Goal: Complete application form

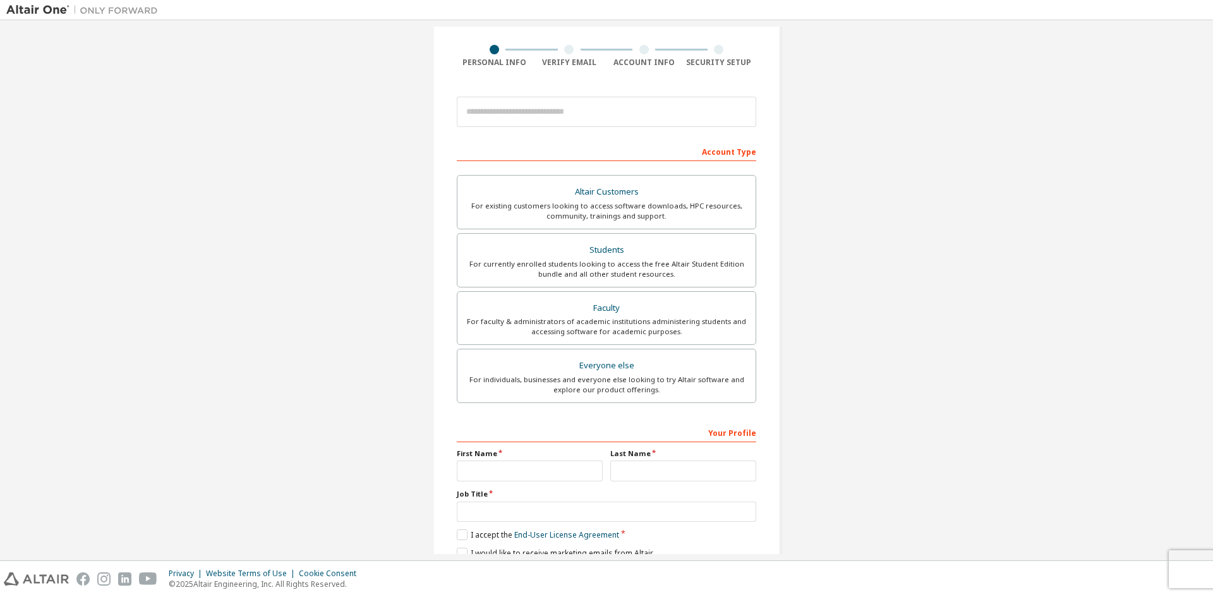
scroll to position [141, 0]
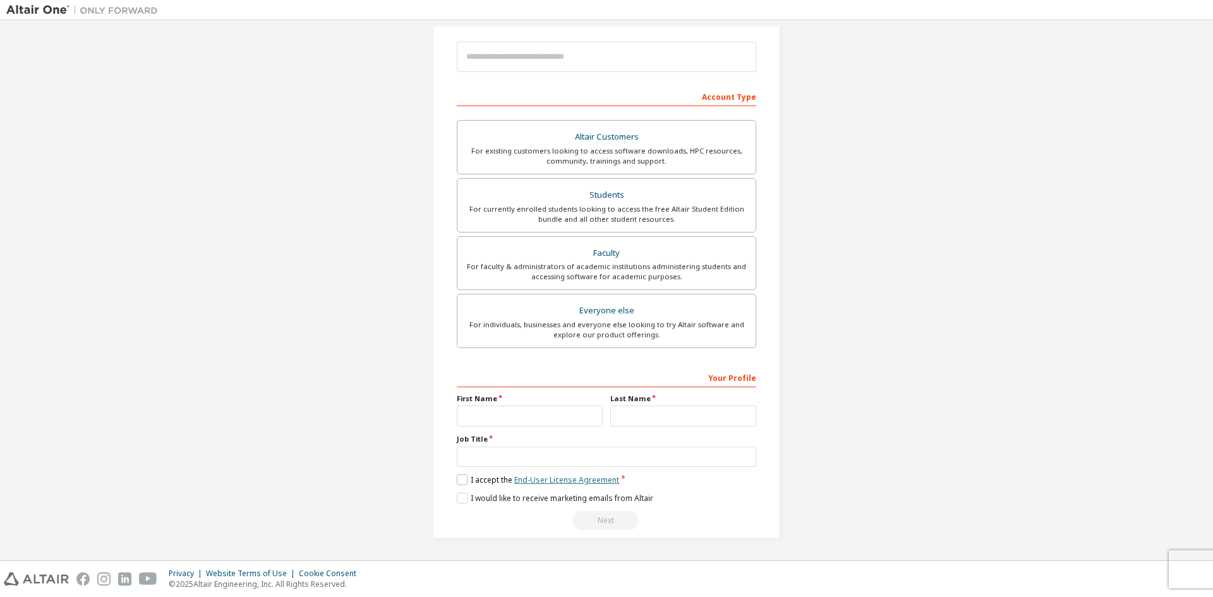
click at [576, 479] on link "End-User License Agreement" at bounding box center [566, 479] width 105 height 11
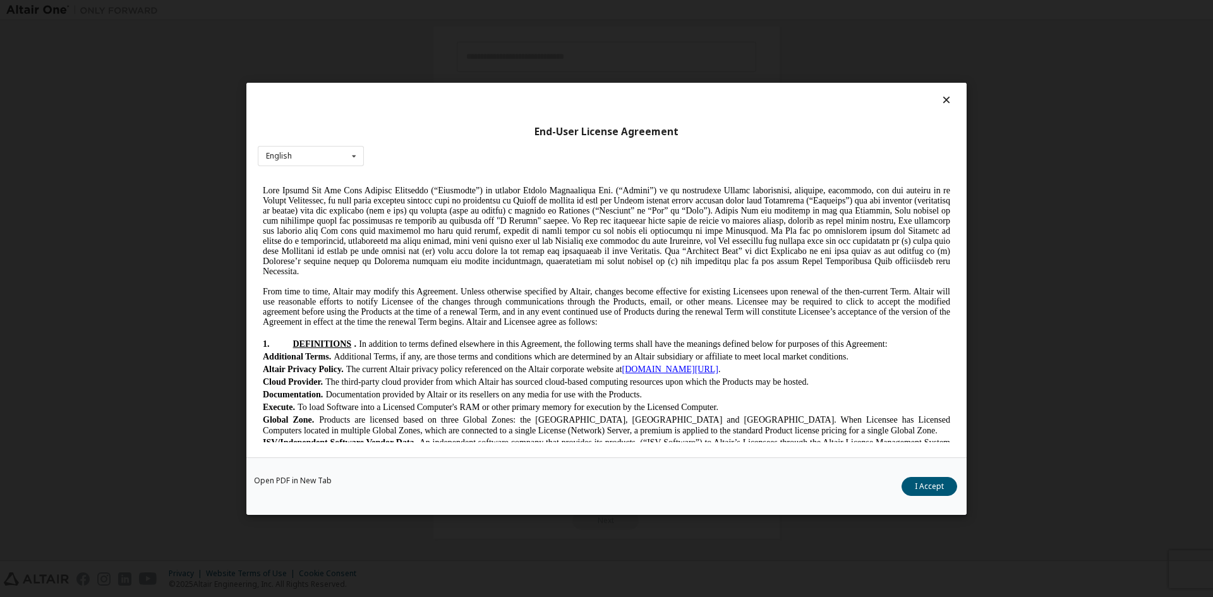
scroll to position [0, 0]
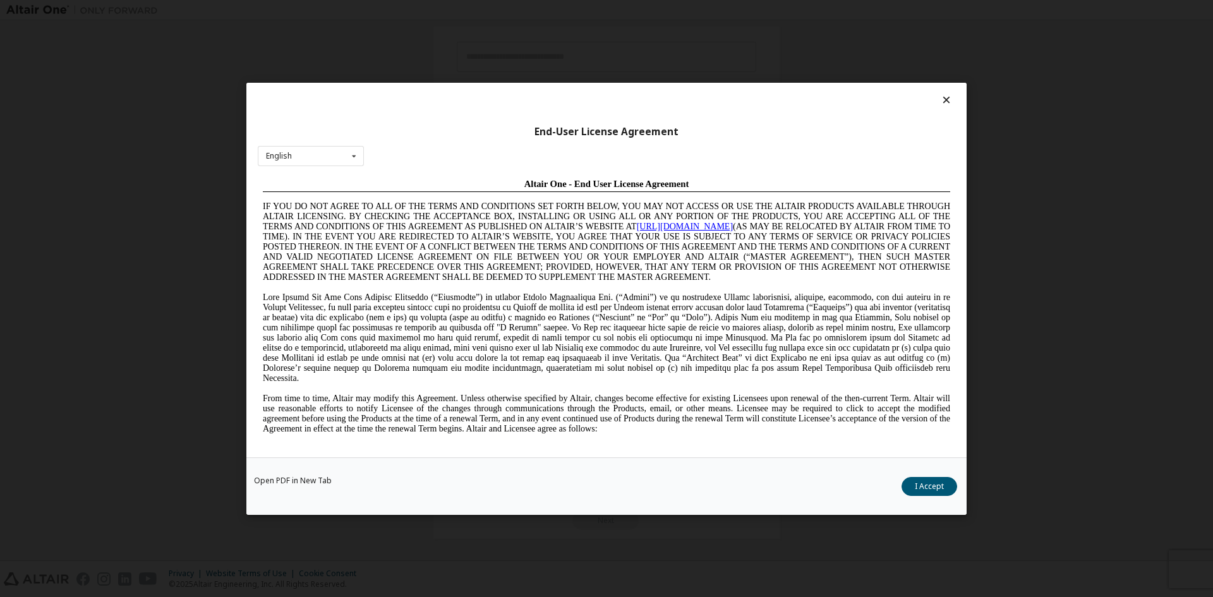
drag, startPoint x: 951, startPoint y: 188, endPoint x: 1184, endPoint y: 337, distance: 277.0
click at [354, 154] on icon at bounding box center [354, 156] width 16 height 20
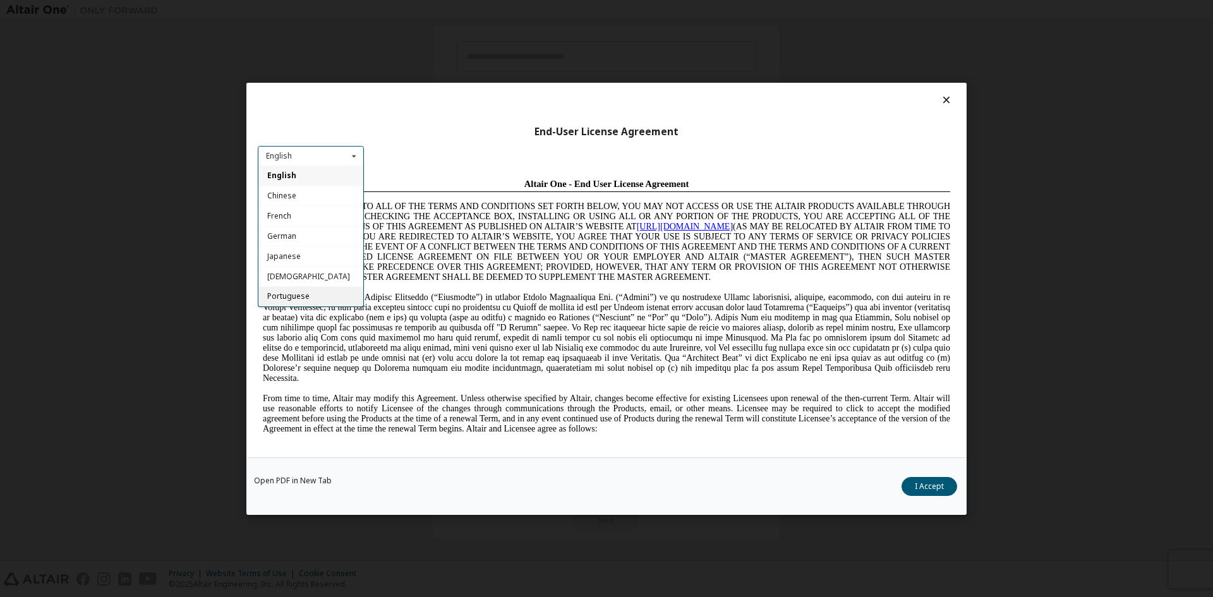
click at [301, 292] on span "Portuguese" at bounding box center [288, 296] width 42 height 11
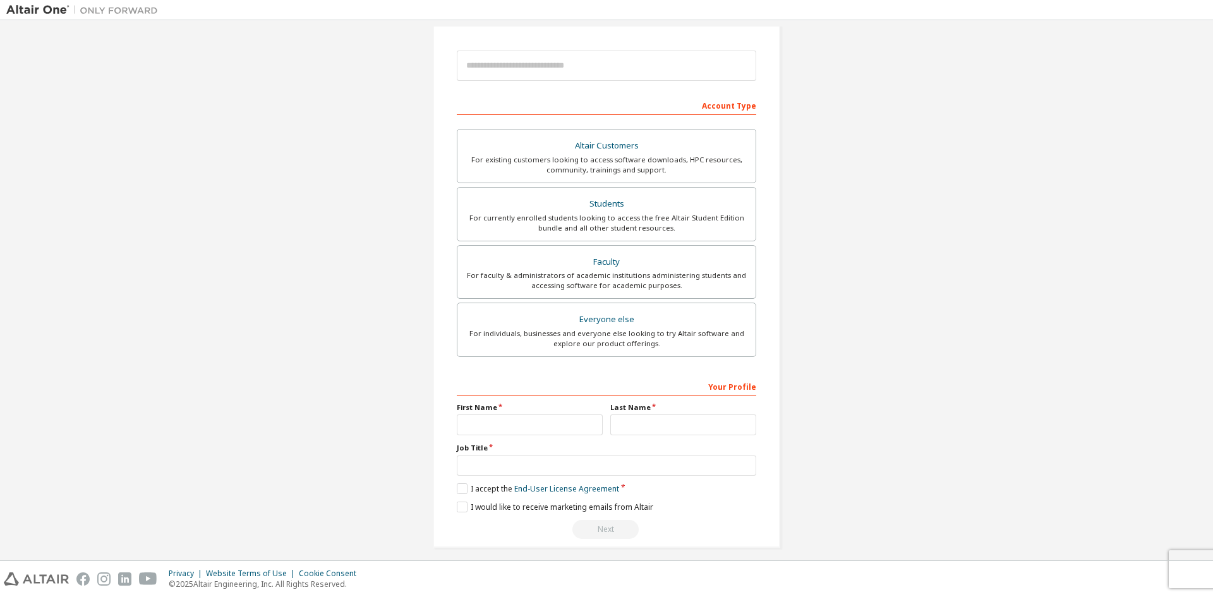
scroll to position [141, 0]
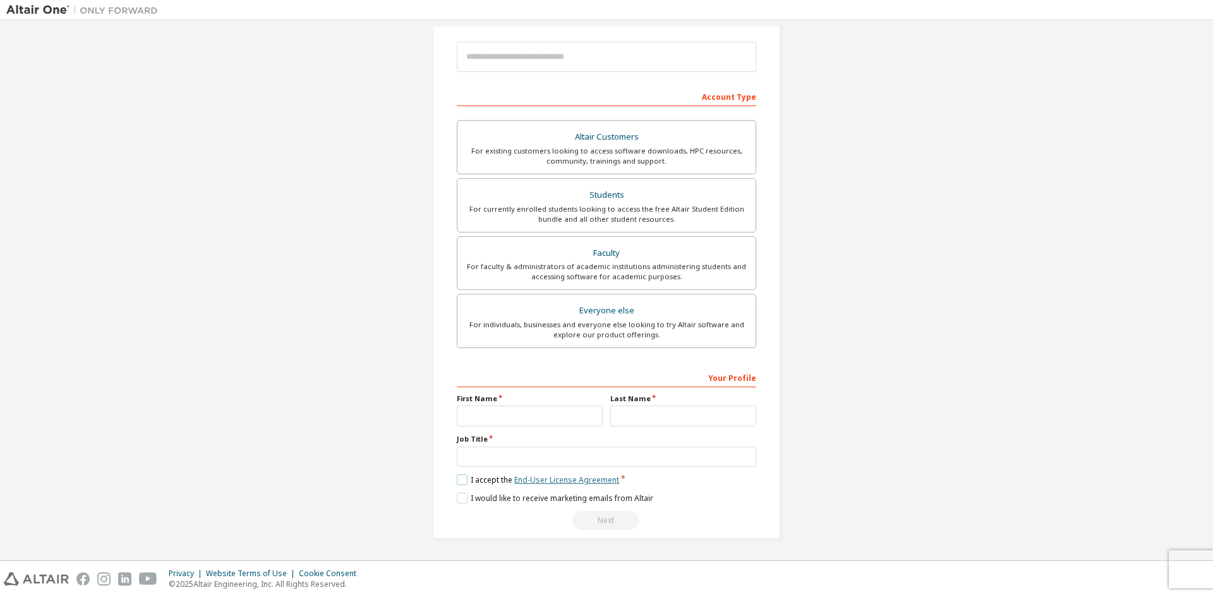
click at [568, 476] on link "End-User License Agreement" at bounding box center [566, 479] width 105 height 11
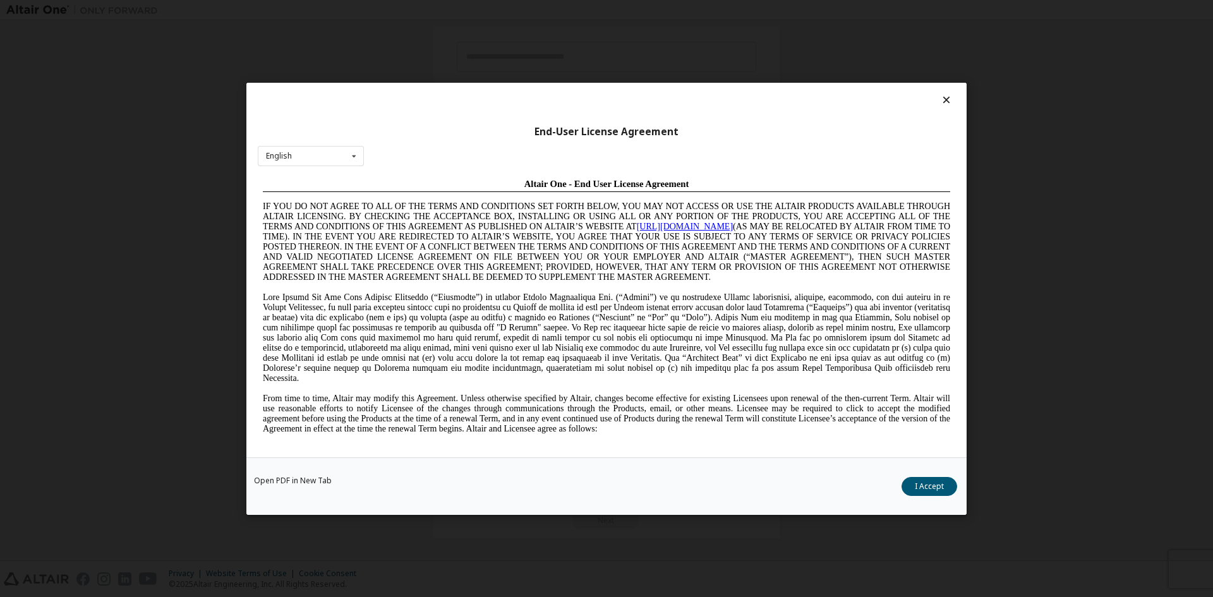
scroll to position [0, 0]
click at [354, 155] on icon at bounding box center [354, 156] width 16 height 20
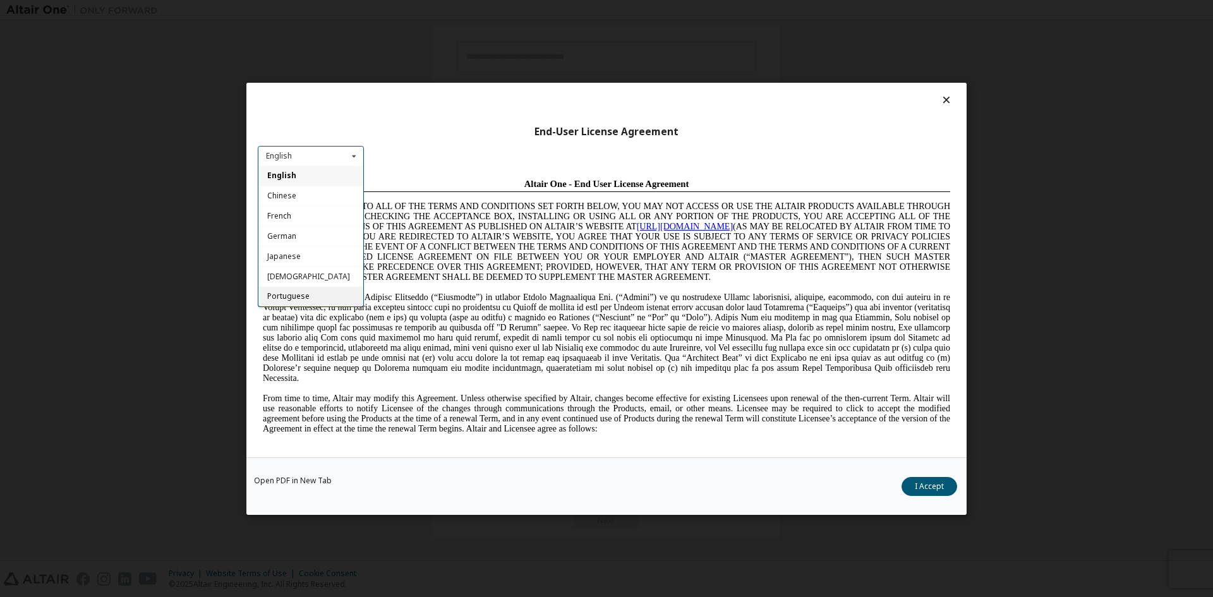
click at [309, 294] on div "Portuguese" at bounding box center [310, 296] width 105 height 20
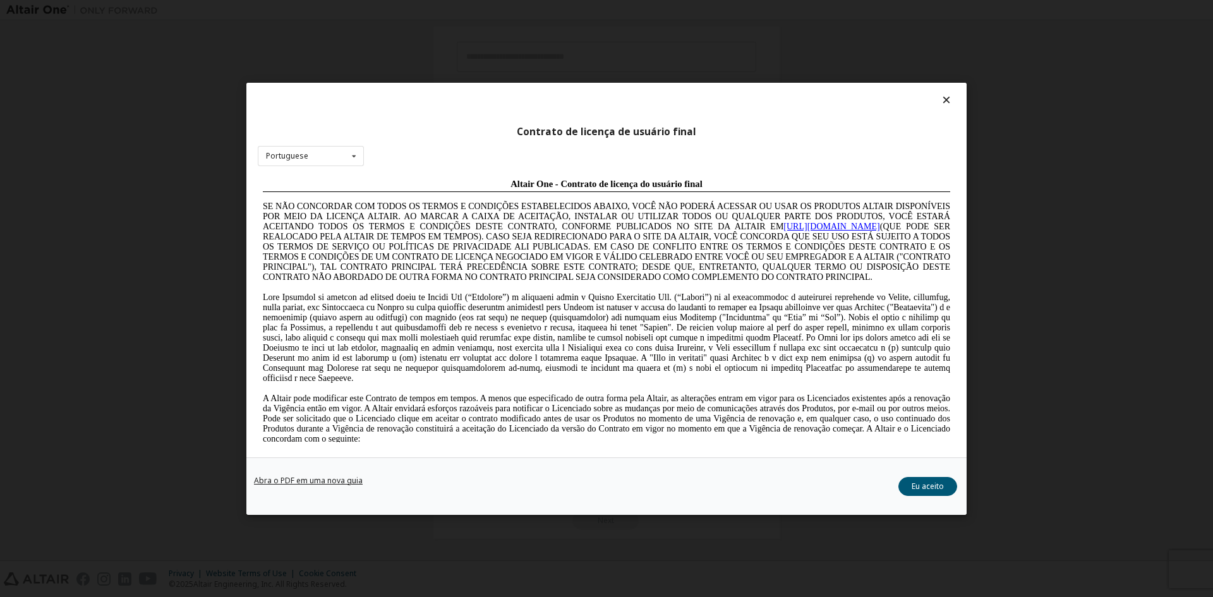
click at [321, 479] on link "Abra o PDF em uma nova guia" at bounding box center [308, 480] width 109 height 8
click at [911, 480] on button "Eu aceito" at bounding box center [927, 485] width 59 height 19
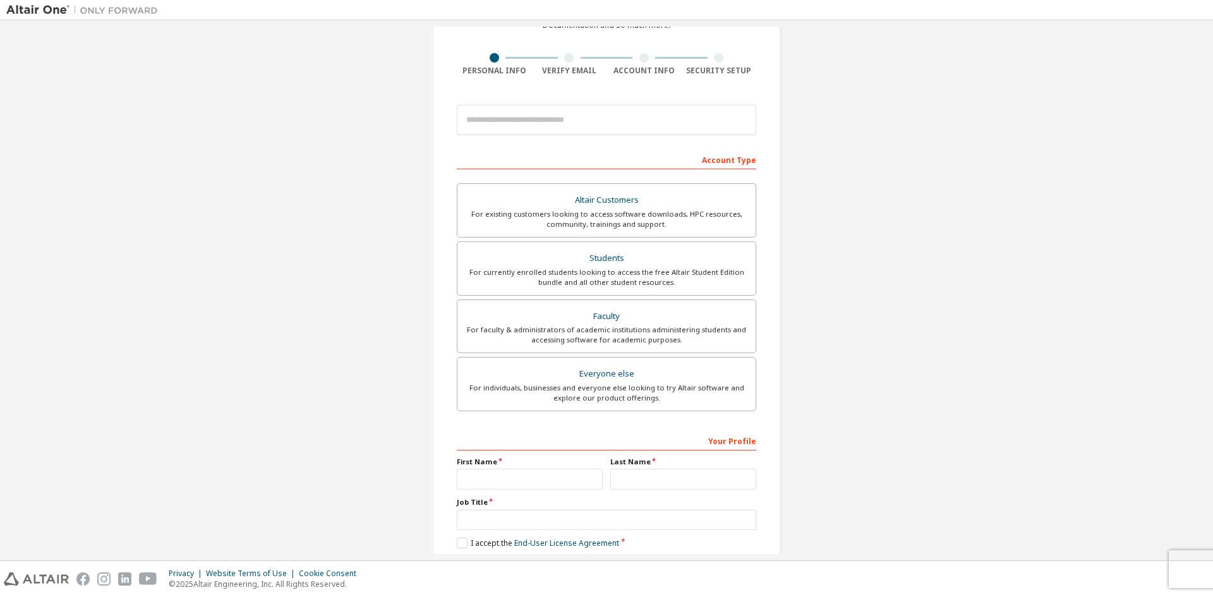
scroll to position [141, 0]
